Goal: Task Accomplishment & Management: Use online tool/utility

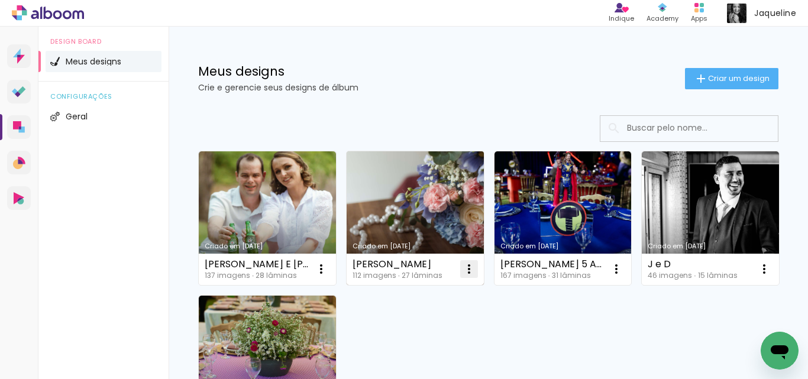
click at [468, 266] on iron-icon at bounding box center [469, 269] width 14 height 14
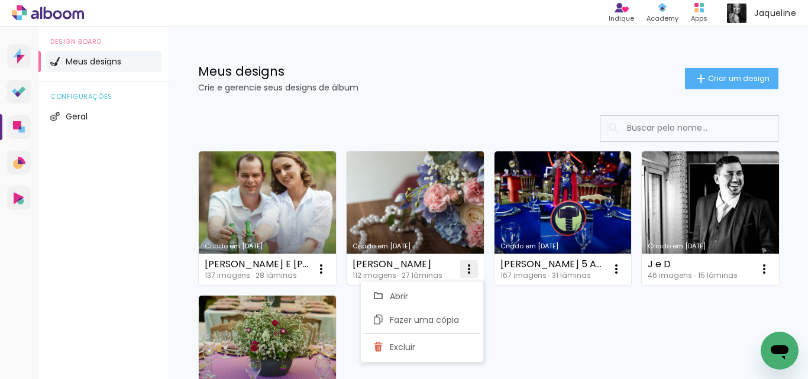
click at [410, 347] on span "Excluir" at bounding box center [402, 347] width 25 height 8
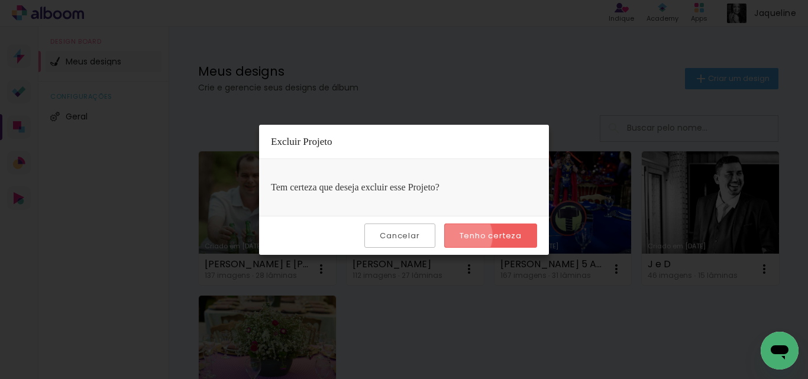
click at [0, 0] on slot "Tenho certeza" at bounding box center [0, 0] width 0 height 0
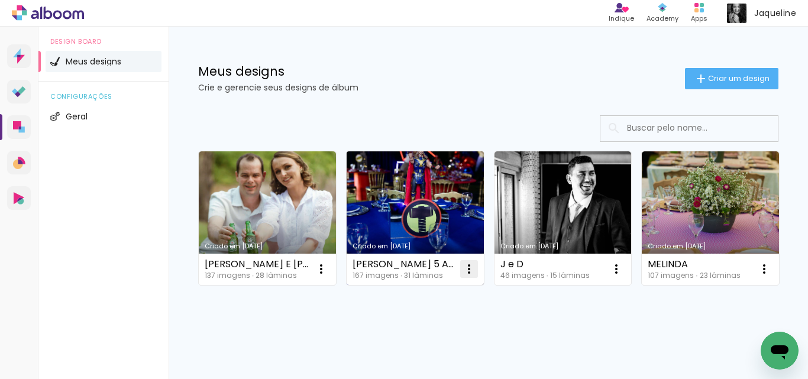
click at [464, 270] on iron-icon at bounding box center [469, 269] width 14 height 14
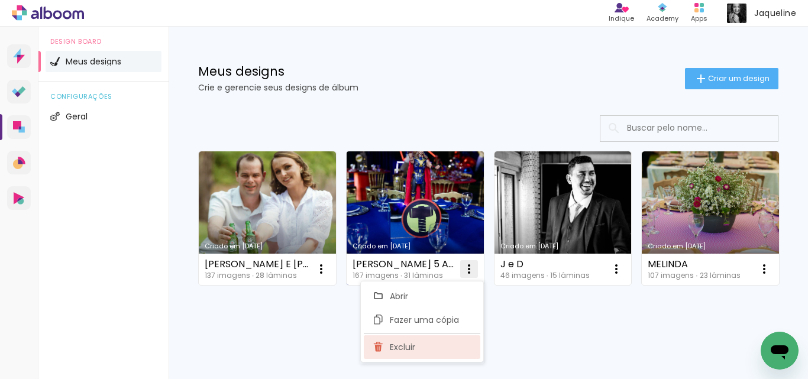
click at [424, 347] on paper-item "Excluir" at bounding box center [422, 347] width 117 height 24
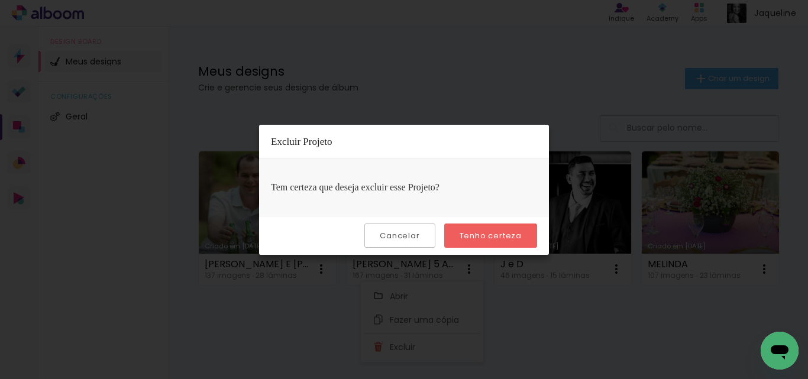
click at [494, 228] on paper-button "Tenho certeza" at bounding box center [490, 236] width 93 height 24
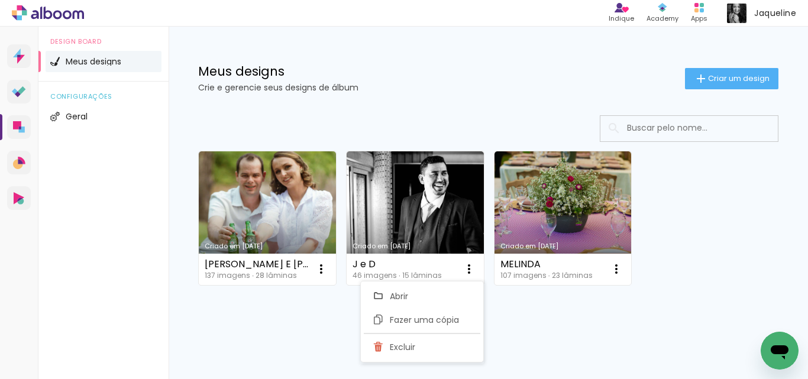
click at [489, 235] on div "Criado em [DATE] MELINDA 107 imagens ∙ 23 lâminas Abrir Fazer uma cópia Excluir" at bounding box center [563, 218] width 148 height 144
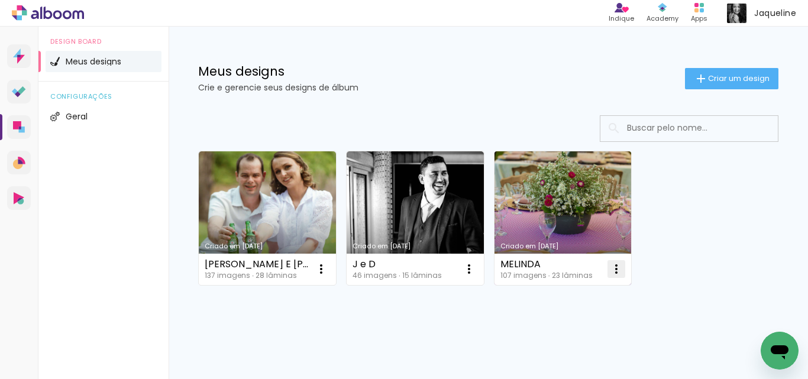
click at [613, 274] on iron-icon at bounding box center [616, 269] width 14 height 14
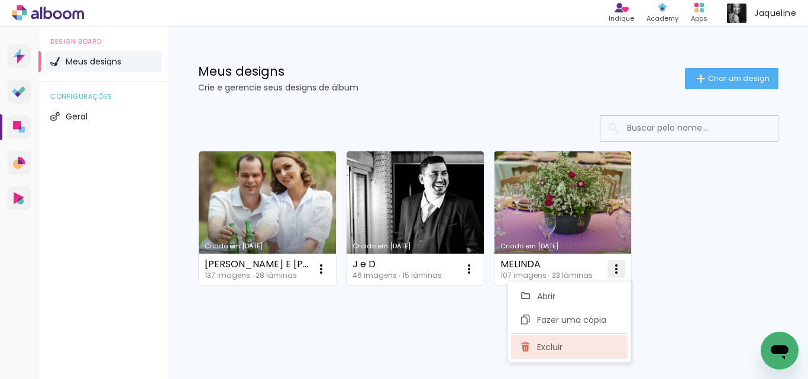
click at [550, 351] on span "Excluir" at bounding box center [549, 347] width 25 height 8
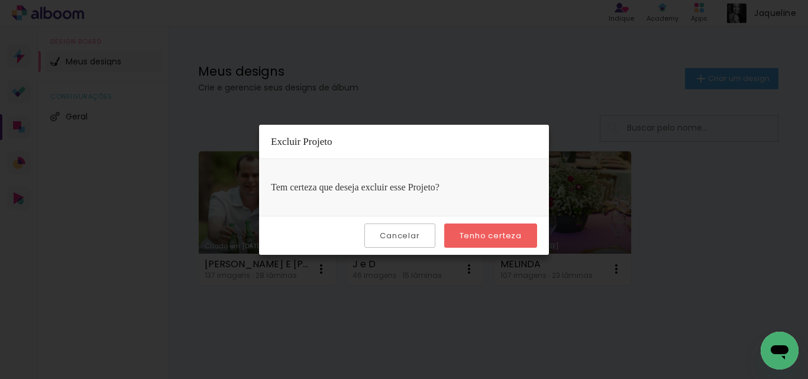
click at [0, 0] on slot "Tenho certeza" at bounding box center [0, 0] width 0 height 0
click at [494, 232] on body "link( href="../../bower_components/polymer/polymer.html" rel="import" ) picture…" at bounding box center [404, 189] width 808 height 379
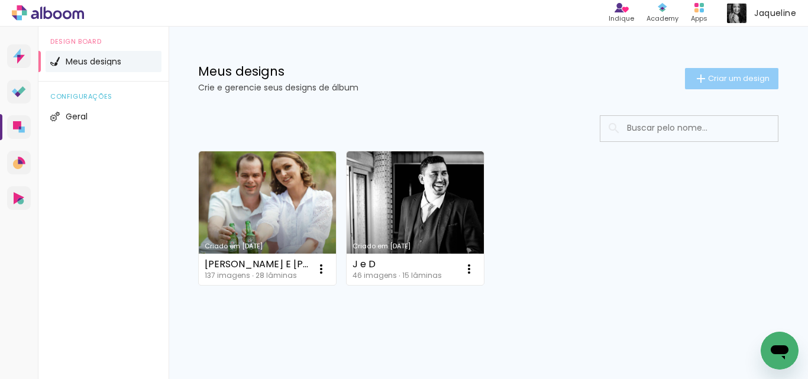
click at [730, 75] on span "Criar um design" at bounding box center [739, 79] width 62 height 8
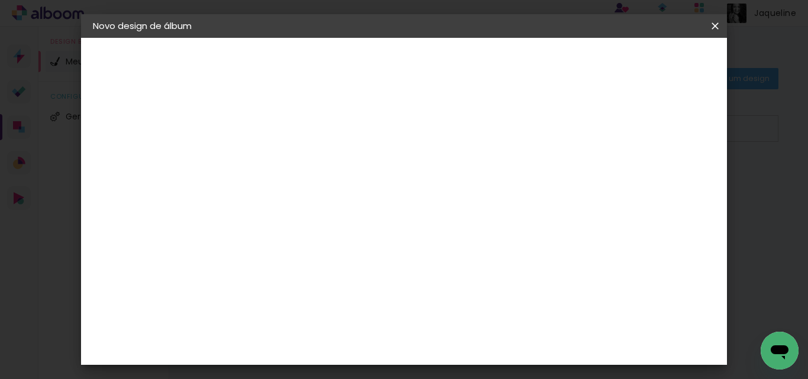
click at [286, 157] on input at bounding box center [286, 159] width 0 height 18
type input "[PERSON_NAME]"
type paper-input "[PERSON_NAME]"
click at [0, 0] on slot "Avançar" at bounding box center [0, 0] width 0 height 0
click at [337, 195] on input "text" at bounding box center [300, 189] width 86 height 15
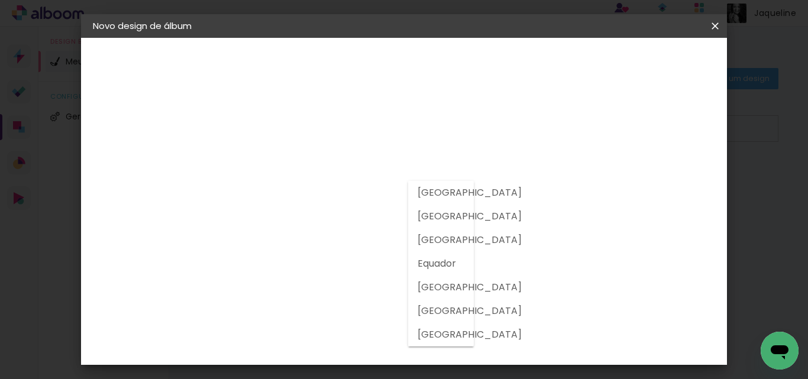
click at [415, 221] on paper-item "[GEOGRAPHIC_DATA]" at bounding box center [424, 217] width 33 height 24
type input "[GEOGRAPHIC_DATA]"
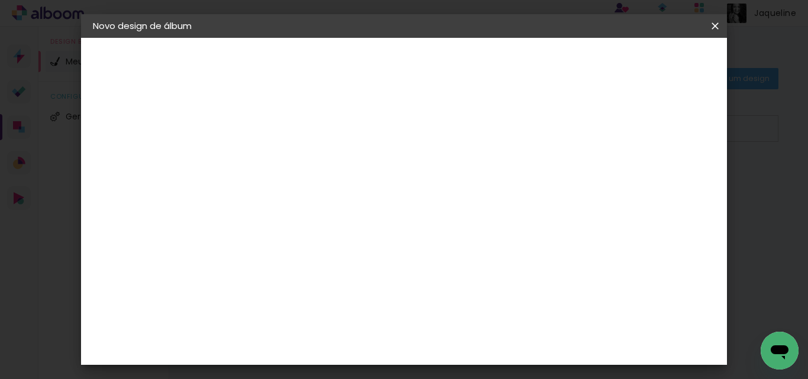
scroll to position [591, 0]
click at [314, 358] on div "Criativa Álbuns" at bounding box center [296, 367] width 36 height 19
click at [0, 0] on slot "Avançar" at bounding box center [0, 0] width 0 height 0
click at [351, 205] on paper-input-container "Linha" at bounding box center [316, 207] width 69 height 30
click at [351, 253] on div "Escolha o tamanho" at bounding box center [316, 270] width 69 height 55
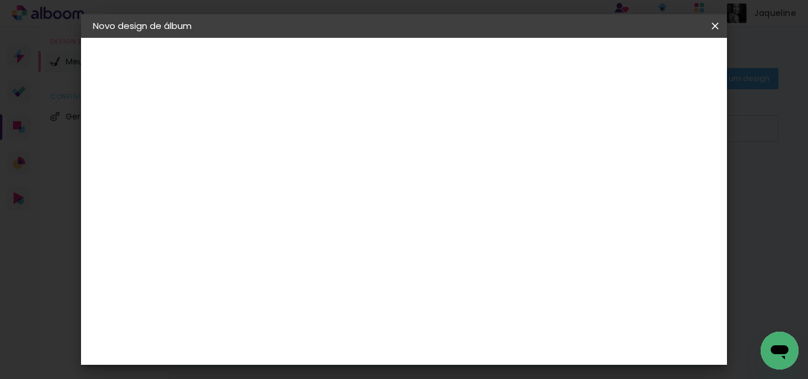
click at [332, 197] on input "text" at bounding box center [309, 206] width 46 height 18
click at [494, 195] on paper-item "Fotolivro Premium" at bounding box center [481, 197] width 237 height 24
type input "Fotolivro Premium"
click at [366, 305] on span "30 × 30" at bounding box center [338, 320] width 55 height 31
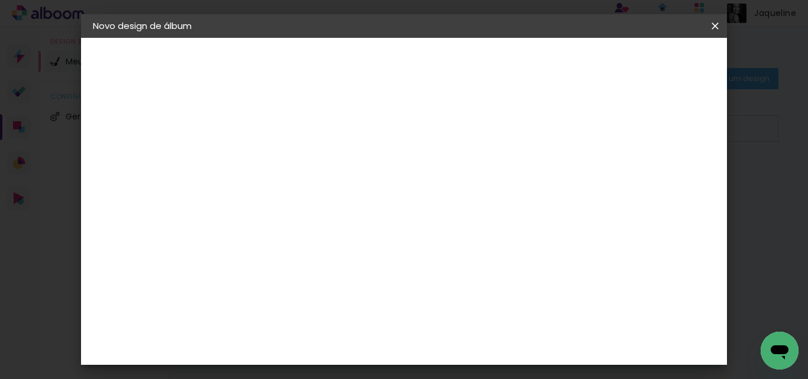
click at [0, 0] on slot "Avançar" at bounding box center [0, 0] width 0 height 0
click at [515, 67] on paper-button "Iniciar design" at bounding box center [489, 67] width 51 height 28
